Goal: Information Seeking & Learning: Learn about a topic

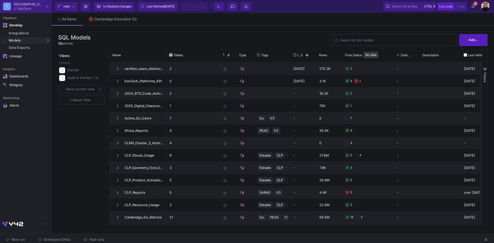
click at [63, 237] on button "Scheduled DAGs" at bounding box center [54, 240] width 45 height 8
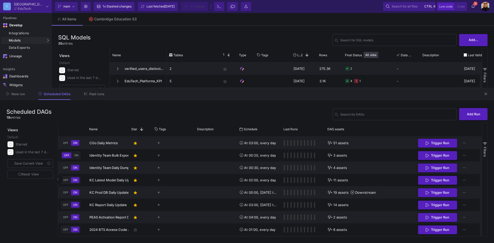
click at [490, 91] on div "New run Scheduled DAGs Past runs" at bounding box center [247, 94] width 494 height 12
click at [486, 93] on icon at bounding box center [485, 93] width 3 height 3
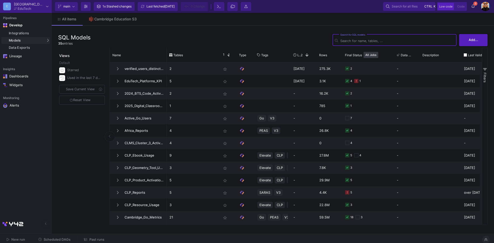
click at [369, 40] on input "Search for SQL models" at bounding box center [397, 41] width 114 height 4
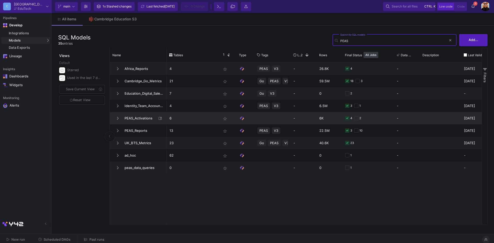
type input "PEAS"
click at [143, 117] on span "PEAS_Activations" at bounding box center [138, 118] width 35 height 12
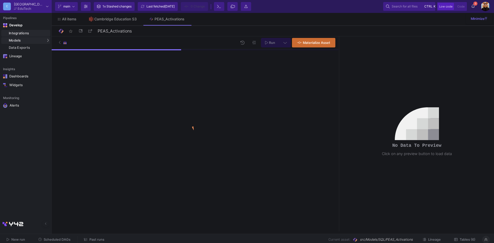
click at [31, 34] on div "Integrations" at bounding box center [29, 33] width 40 height 4
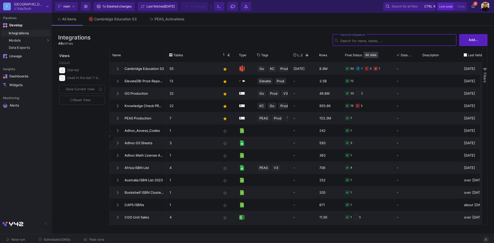
click at [357, 40] on input "Search for integrations" at bounding box center [397, 41] width 114 height 4
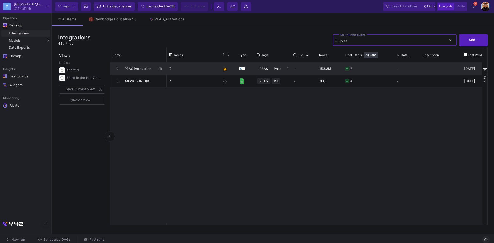
type input "peas"
click at [126, 67] on span "PEAS Production" at bounding box center [138, 69] width 35 height 12
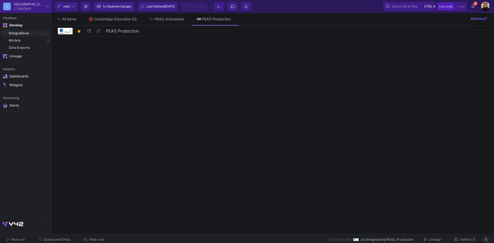
click at [467, 240] on span "Tables (7)" at bounding box center [467, 240] width 15 height 4
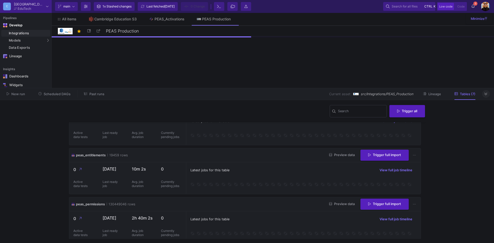
scroll to position [181, 0]
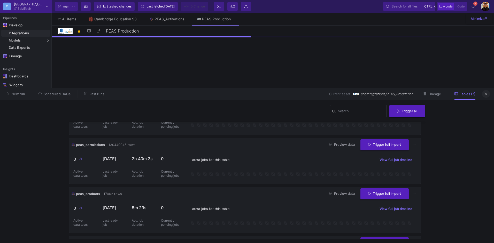
click at [337, 196] on button "Preview data" at bounding box center [342, 194] width 34 height 8
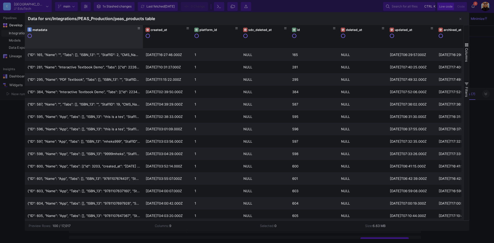
drag, startPoint x: 72, startPoint y: 34, endPoint x: 295, endPoint y: 19, distance: 223.6
click at [302, 18] on div "Data for src/Integrations/PEAS_Production/peas_products table Drag here to set …" at bounding box center [247, 121] width 445 height 219
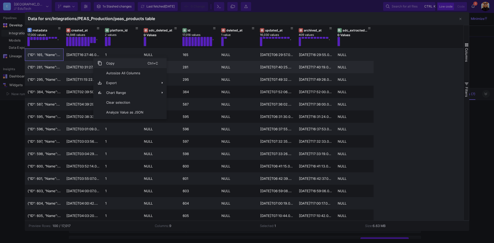
click at [106, 62] on span "Copy" at bounding box center [124, 63] width 45 height 10
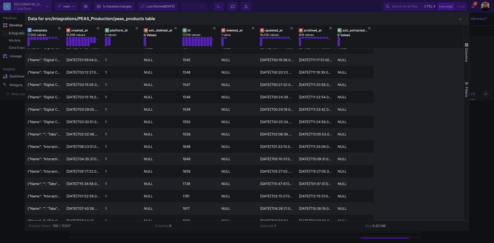
scroll to position [981, 0]
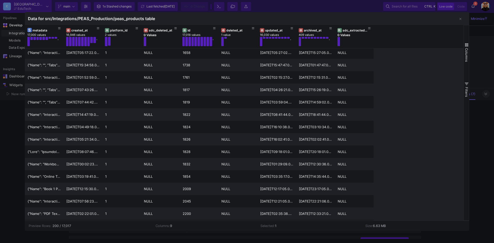
click at [13, 118] on div at bounding box center [247, 121] width 494 height 243
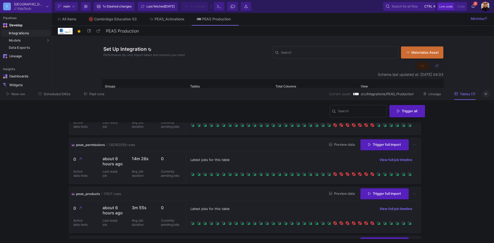
click at [21, 33] on div "Integrations" at bounding box center [29, 33] width 40 height 4
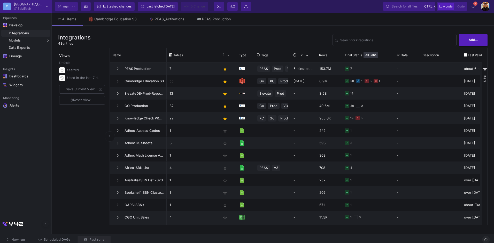
click at [95, 236] on button "Past runs" at bounding box center [94, 240] width 33 height 8
